Goal: Transaction & Acquisition: Purchase product/service

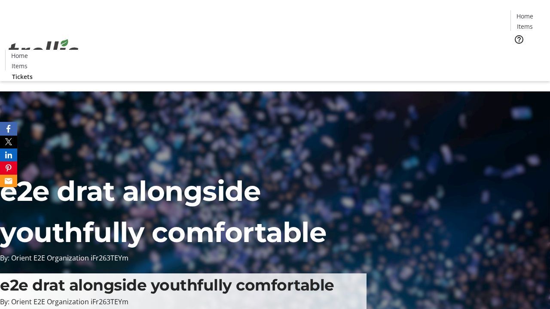
click at [518, 50] on span "Tickets" at bounding box center [528, 54] width 21 height 9
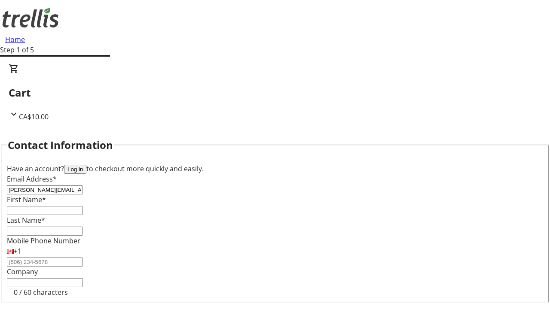
type input "[PERSON_NAME][EMAIL_ADDRESS][DOMAIN_NAME]"
type input "[PERSON_NAME]"
type input "Mante"
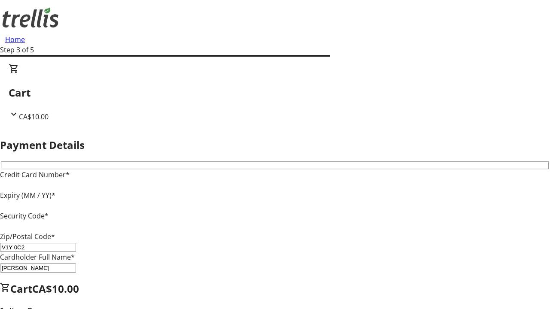
type input "V1Y 0C2"
